Goal: Task Accomplishment & Management: Manage account settings

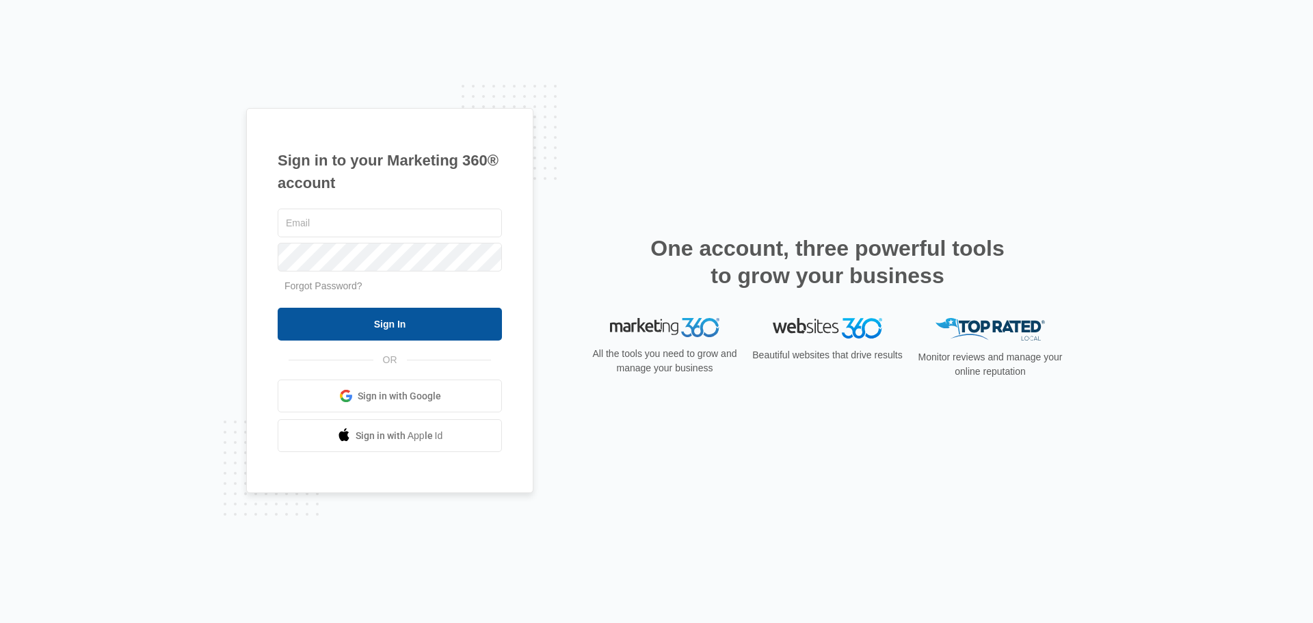
type input "[EMAIL_ADDRESS][DOMAIN_NAME]"
click at [377, 318] on input "Sign In" at bounding box center [390, 324] width 224 height 33
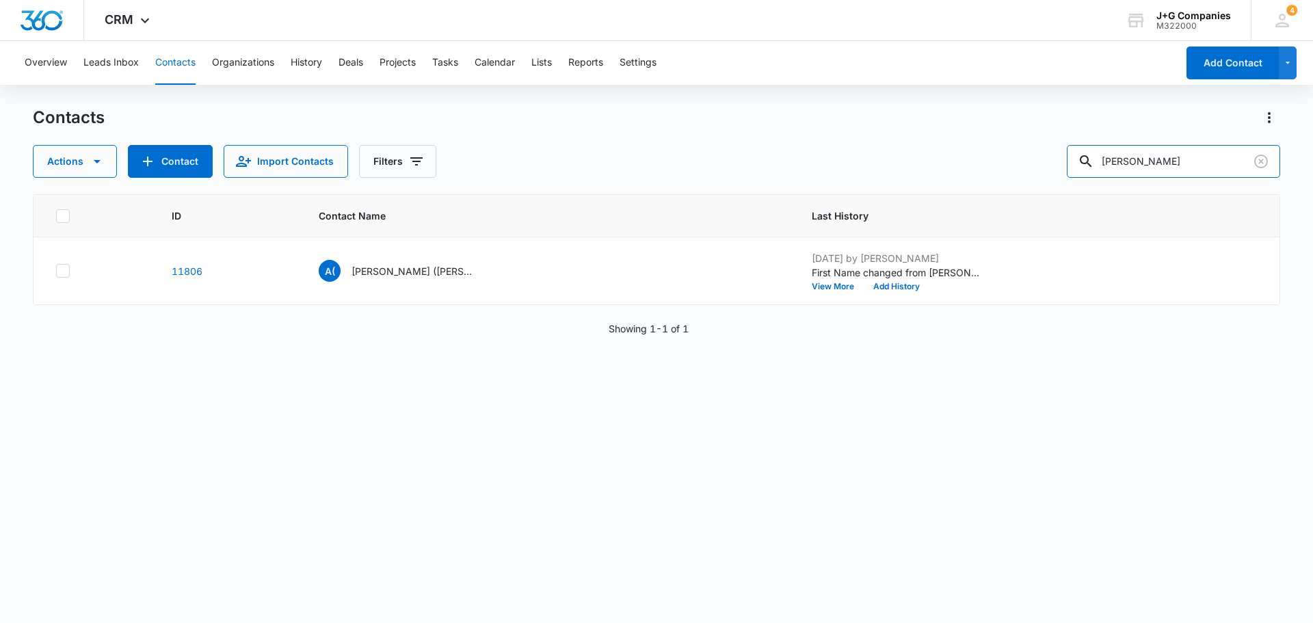
drag, startPoint x: 1183, startPoint y: 163, endPoint x: 1010, endPoint y: 161, distance: 173.0
click at [1010, 161] on div "Actions Contact Import Contacts Filters [PERSON_NAME]" at bounding box center [656, 161] width 1247 height 33
type input "[PERSON_NAME]"
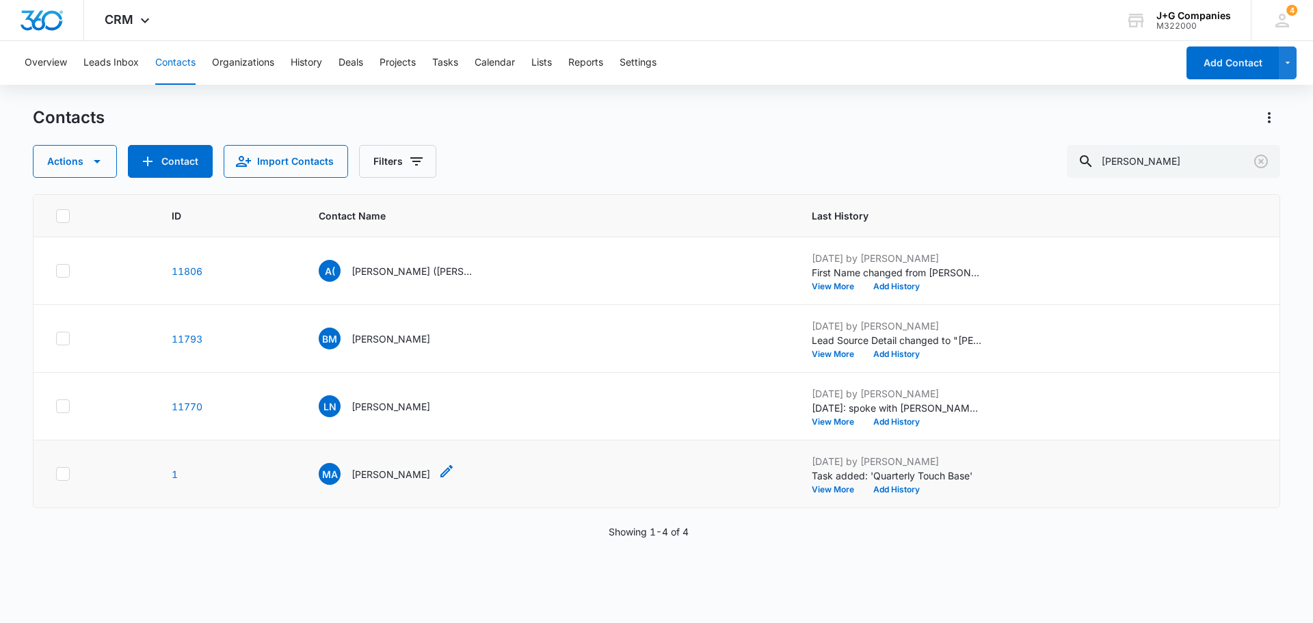
click at [388, 471] on p "[PERSON_NAME]" at bounding box center [390, 474] width 79 height 14
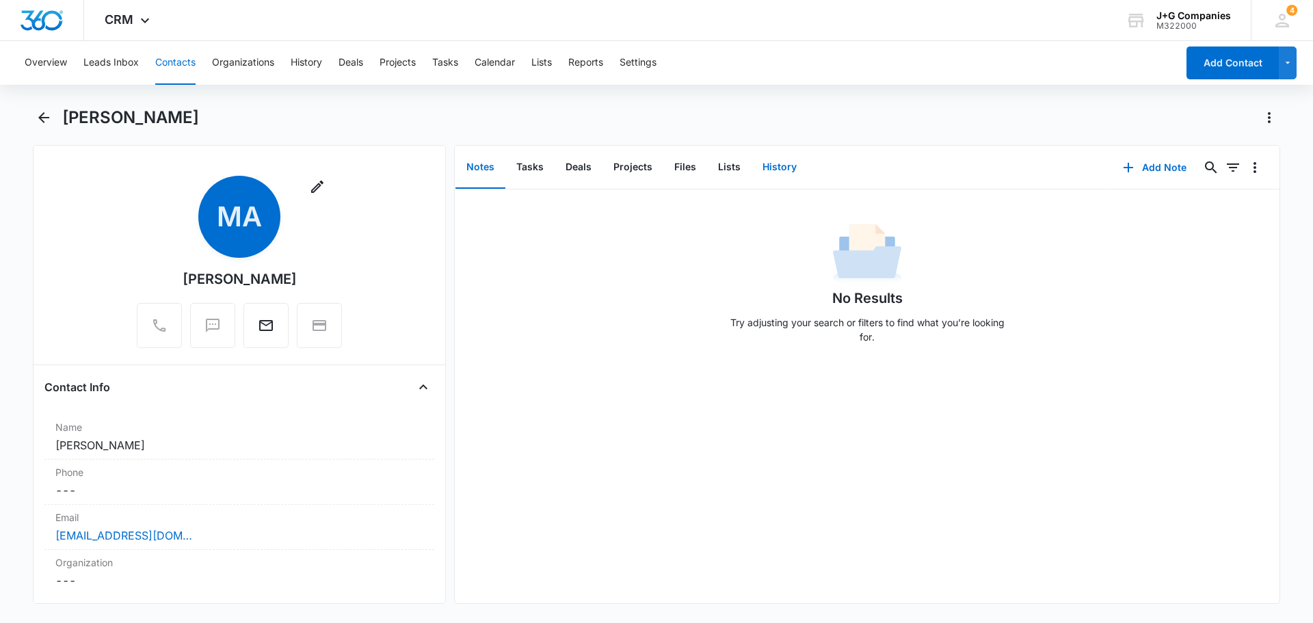
click at [783, 165] on button "History" at bounding box center [779, 167] width 56 height 42
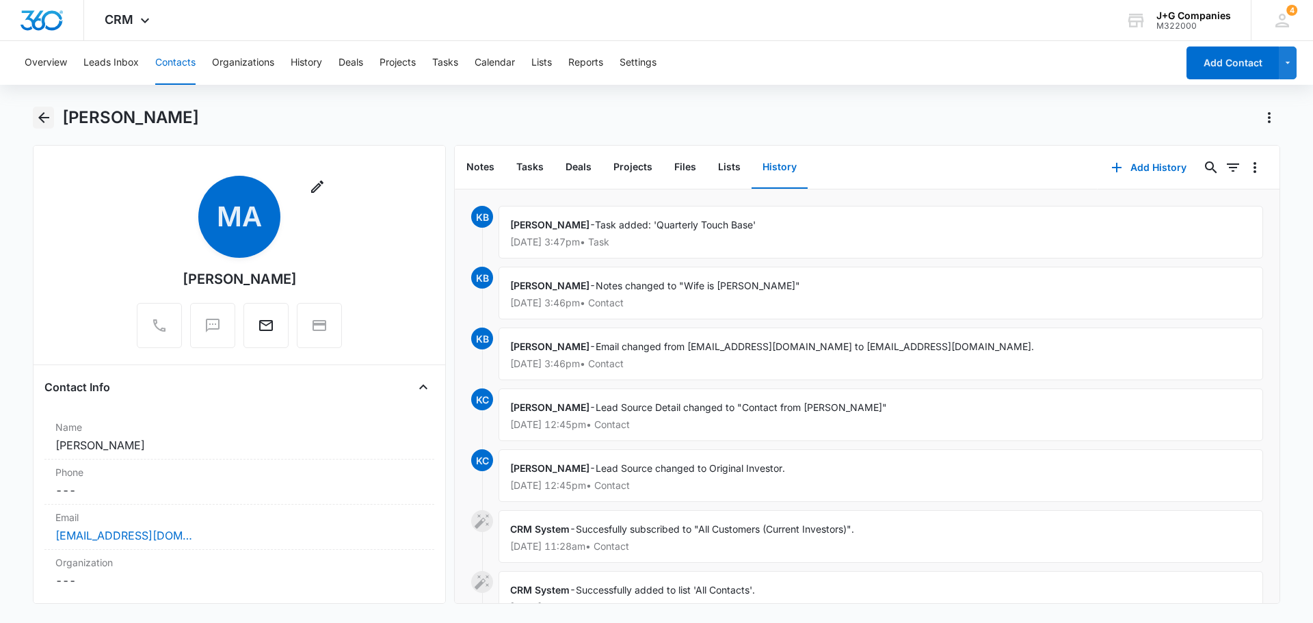
click at [46, 110] on icon "Back" at bounding box center [44, 117] width 16 height 16
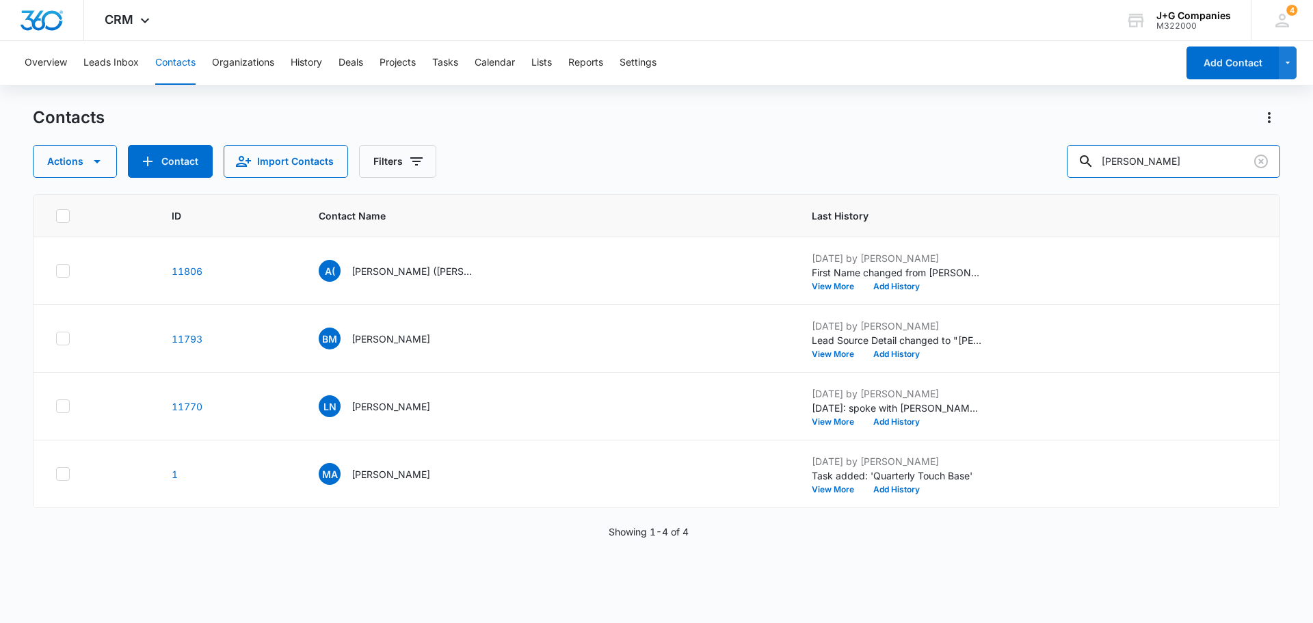
drag, startPoint x: 1135, startPoint y: 161, endPoint x: 821, endPoint y: 95, distance: 320.7
click at [985, 133] on div "Contacts Actions Contact Import Contacts Filters [PERSON_NAME]" at bounding box center [656, 142] width 1247 height 71
type input "[PERSON_NAME]"
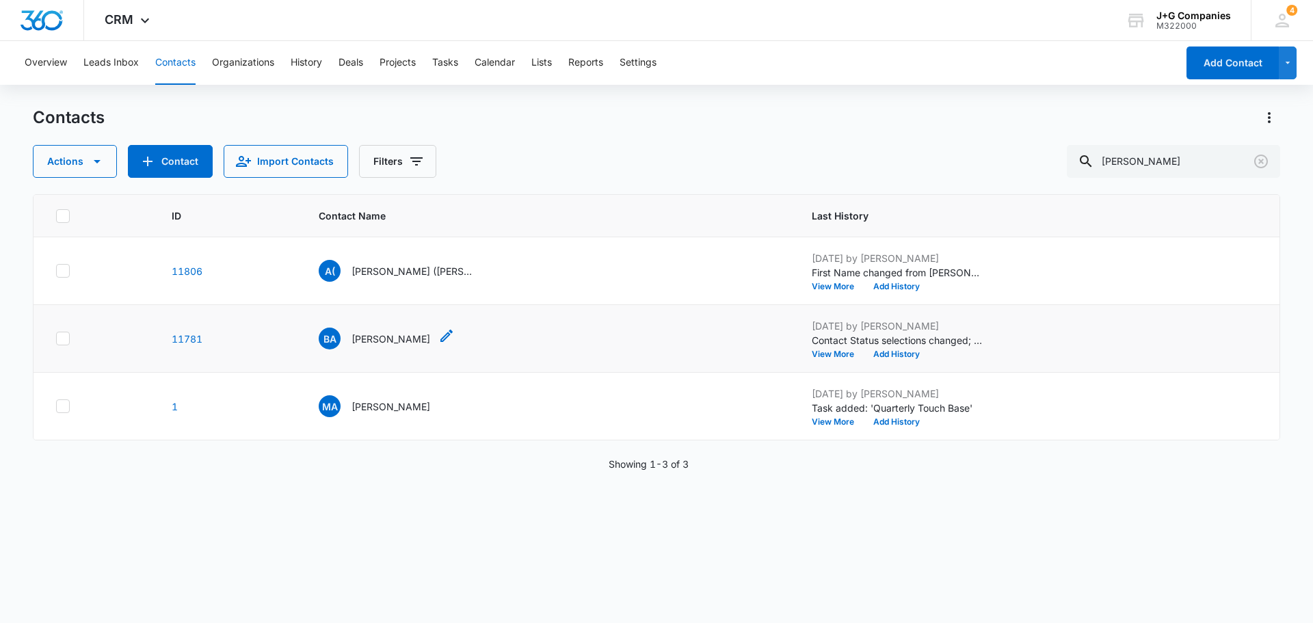
click at [375, 340] on p "[PERSON_NAME]" at bounding box center [390, 339] width 79 height 14
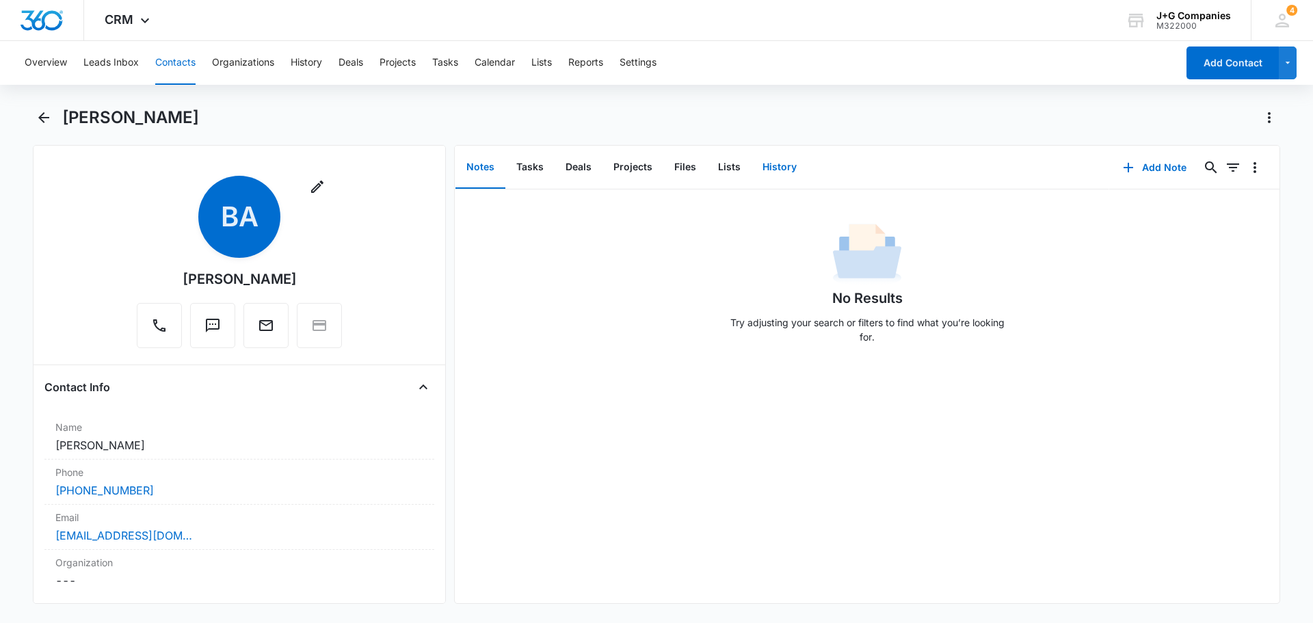
click at [777, 163] on button "History" at bounding box center [779, 167] width 56 height 42
